Goal: Information Seeking & Learning: Understand process/instructions

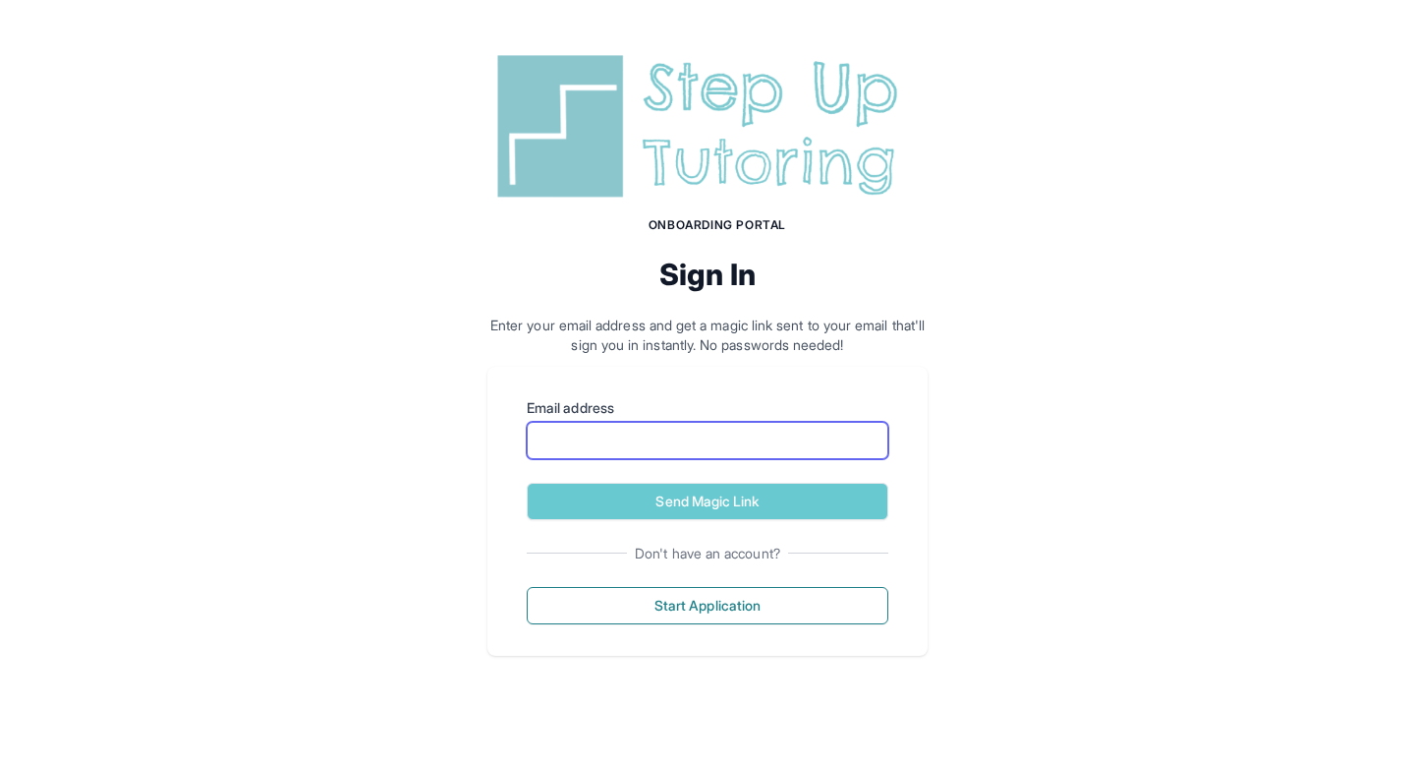
click at [547, 436] on input "Email address" at bounding box center [708, 440] width 362 height 37
type input "**********"
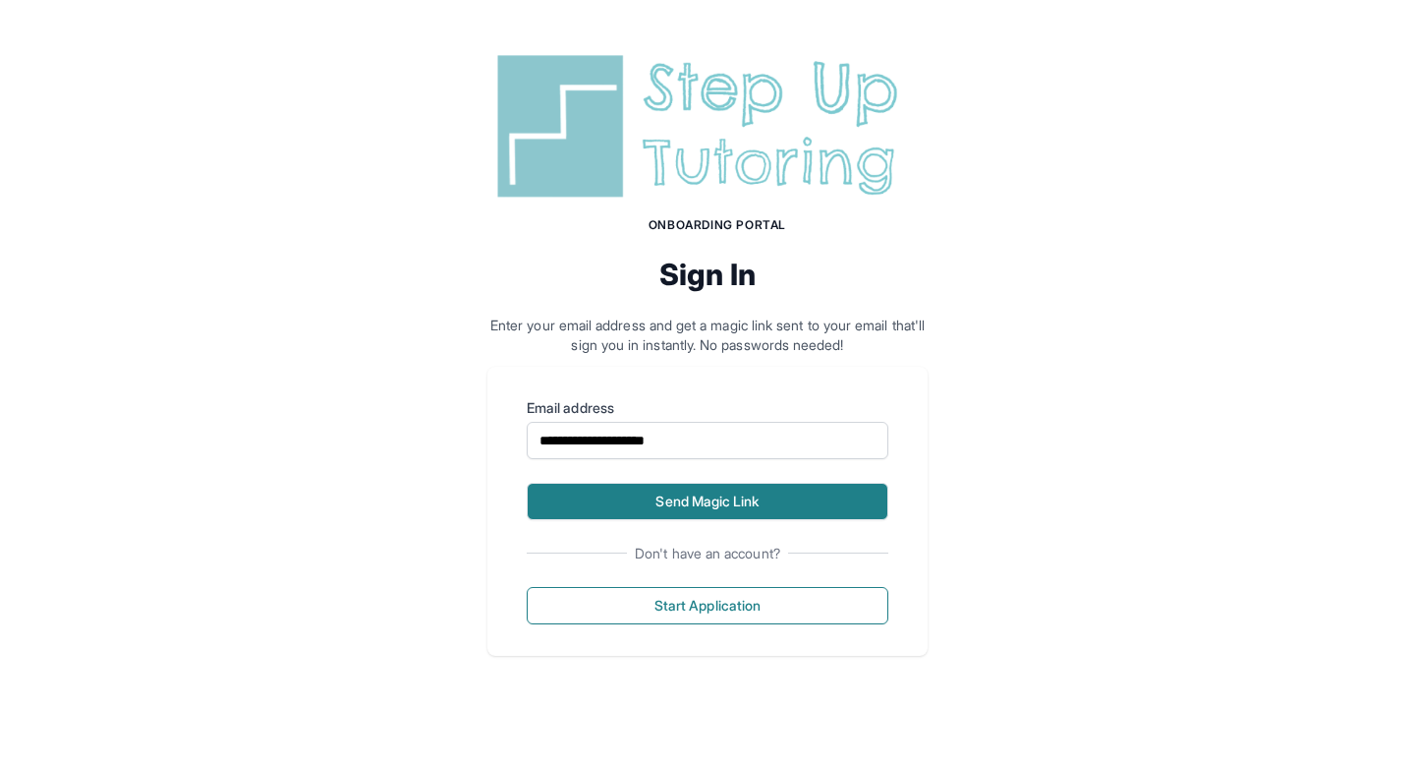
click at [712, 501] on button "Send Magic Link" at bounding box center [708, 501] width 362 height 37
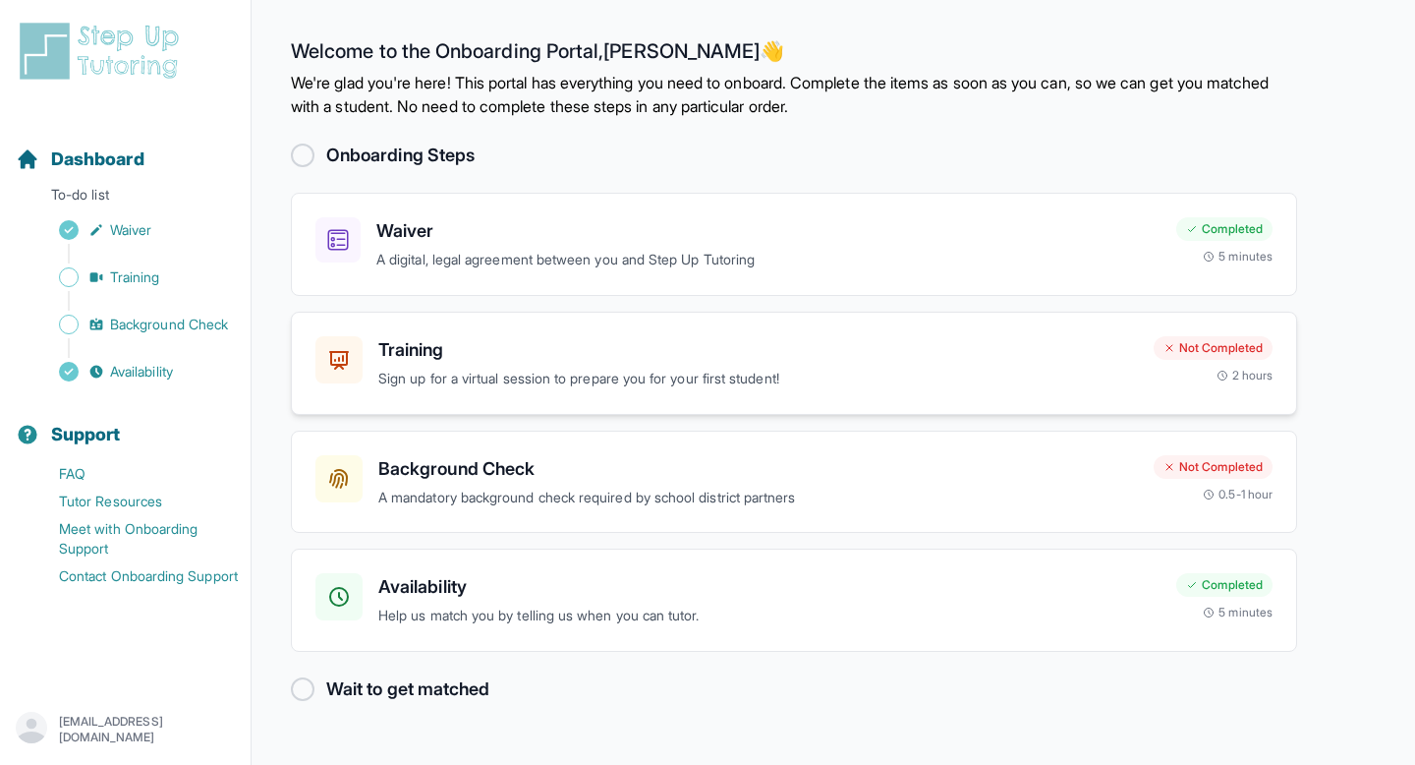
click at [633, 365] on div "Training Sign up for a virtual session to prepare you for your first student!" at bounding box center [758, 363] width 760 height 54
click at [1190, 343] on div "Not Completed" at bounding box center [1213, 348] width 119 height 24
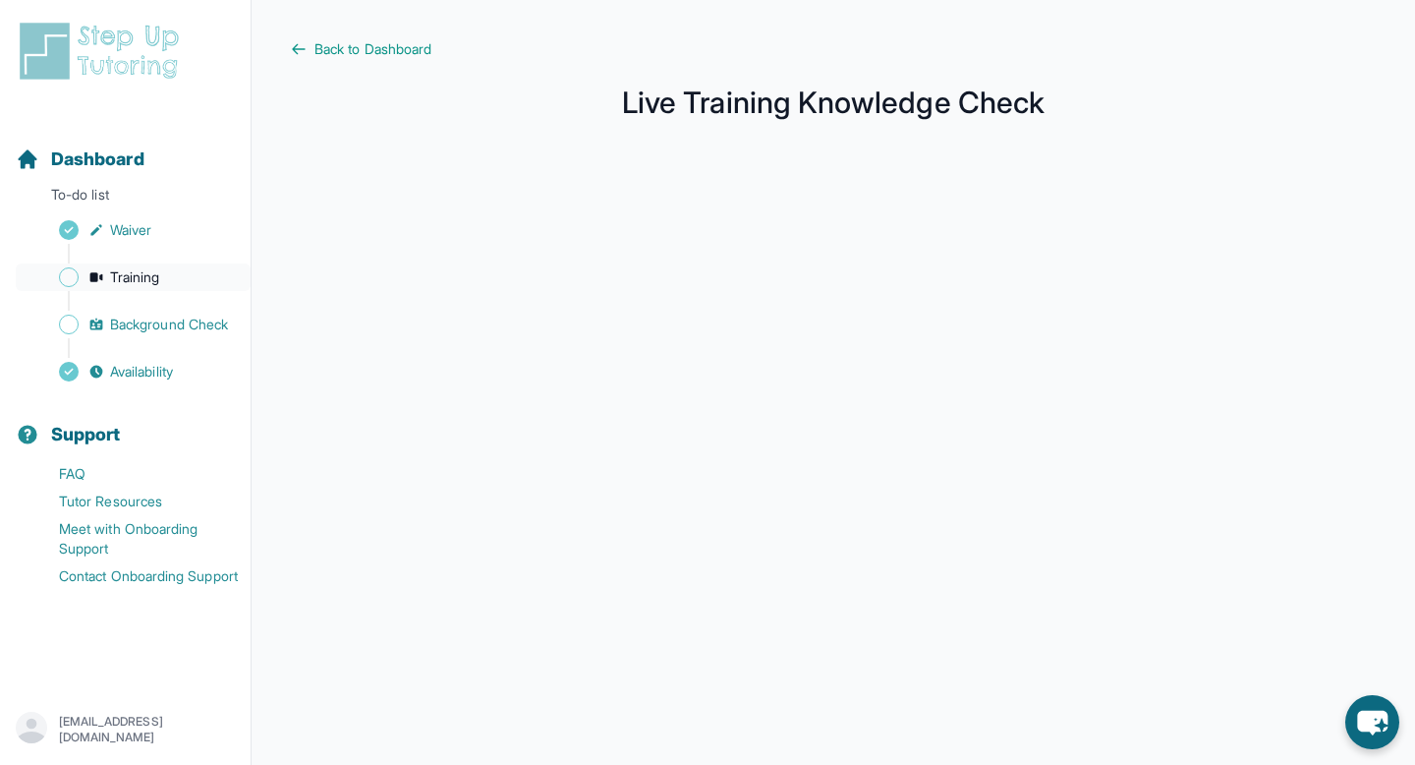
click at [139, 279] on span "Training" at bounding box center [135, 277] width 50 height 20
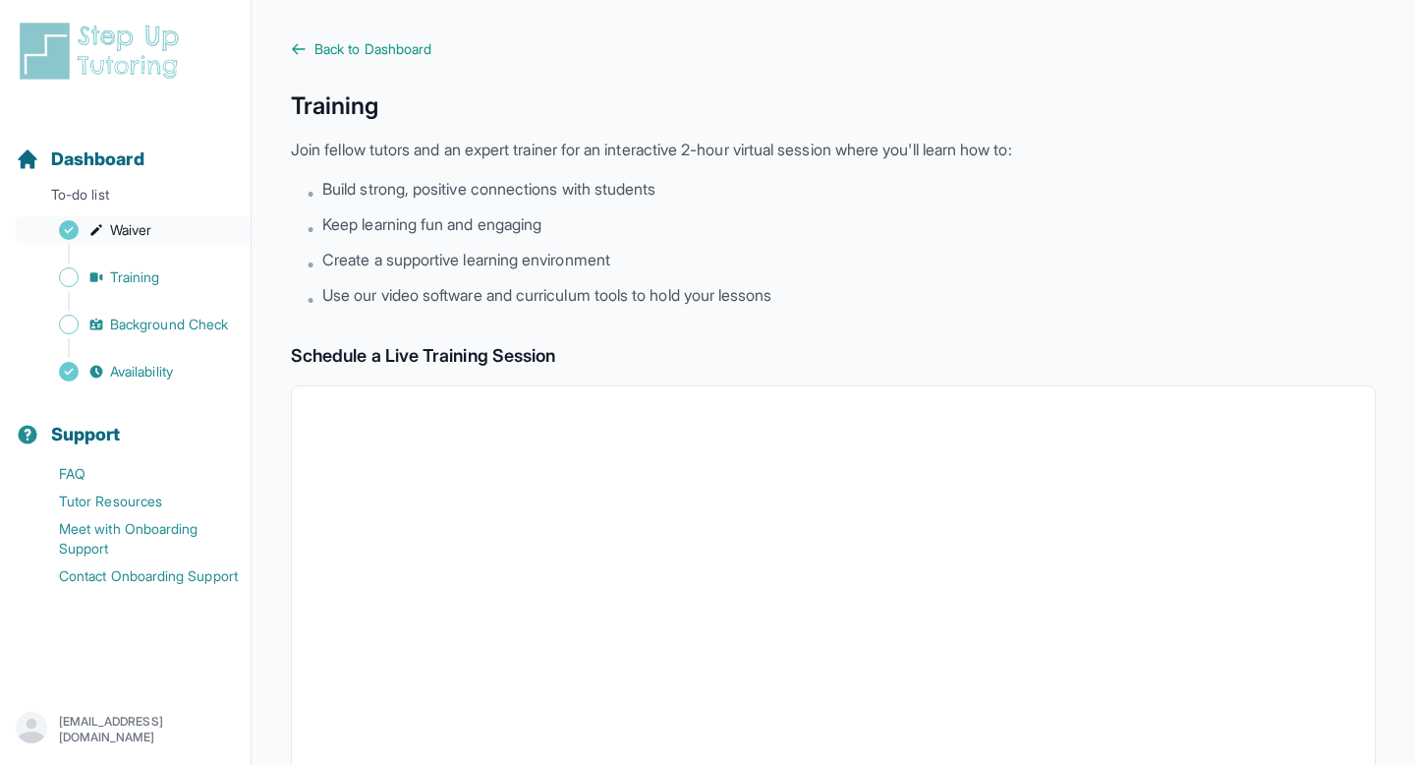
click at [136, 224] on span "Waiver" at bounding box center [130, 230] width 41 height 20
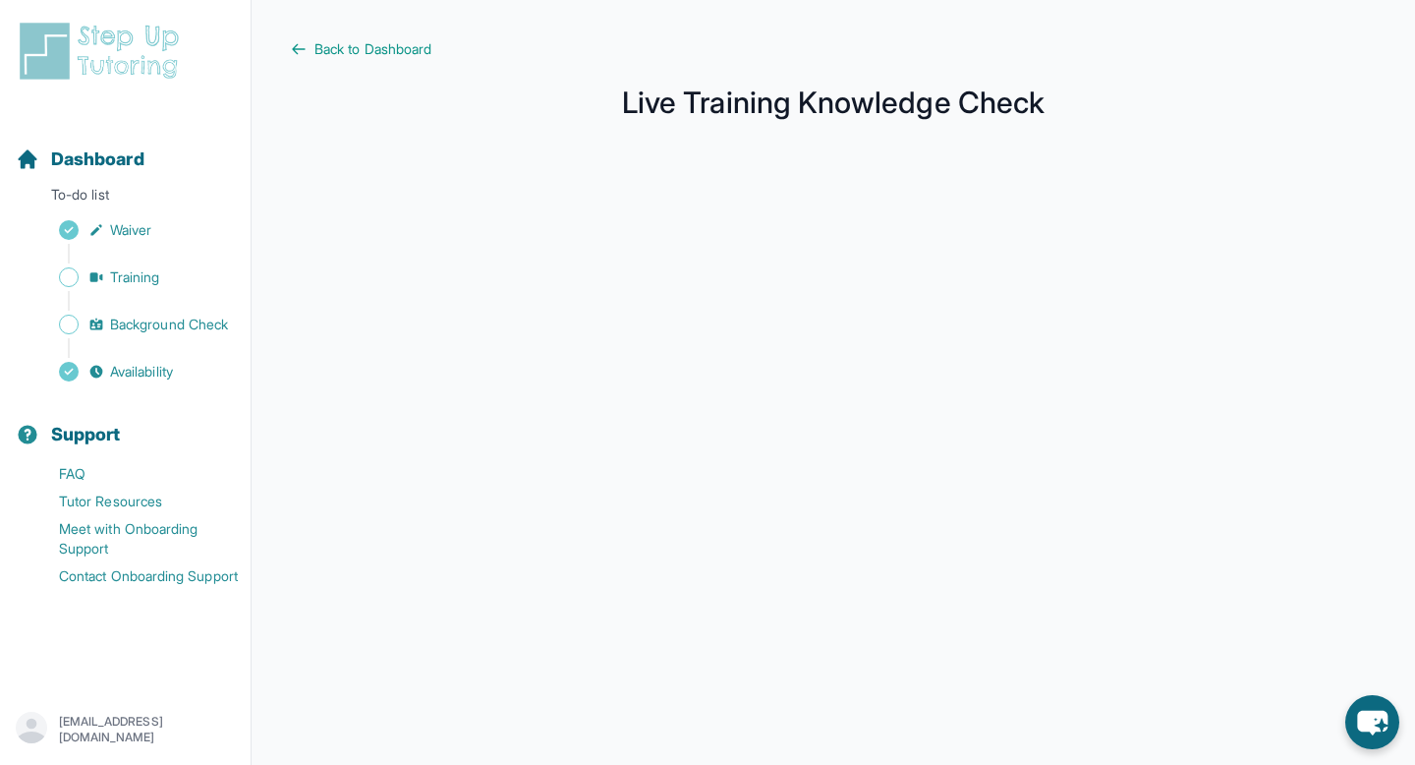
click at [1379, 351] on main "Back to Dashboard Live Training Knowledge Check" at bounding box center [834, 523] width 1164 height 1046
